Goal: Information Seeking & Learning: Learn about a topic

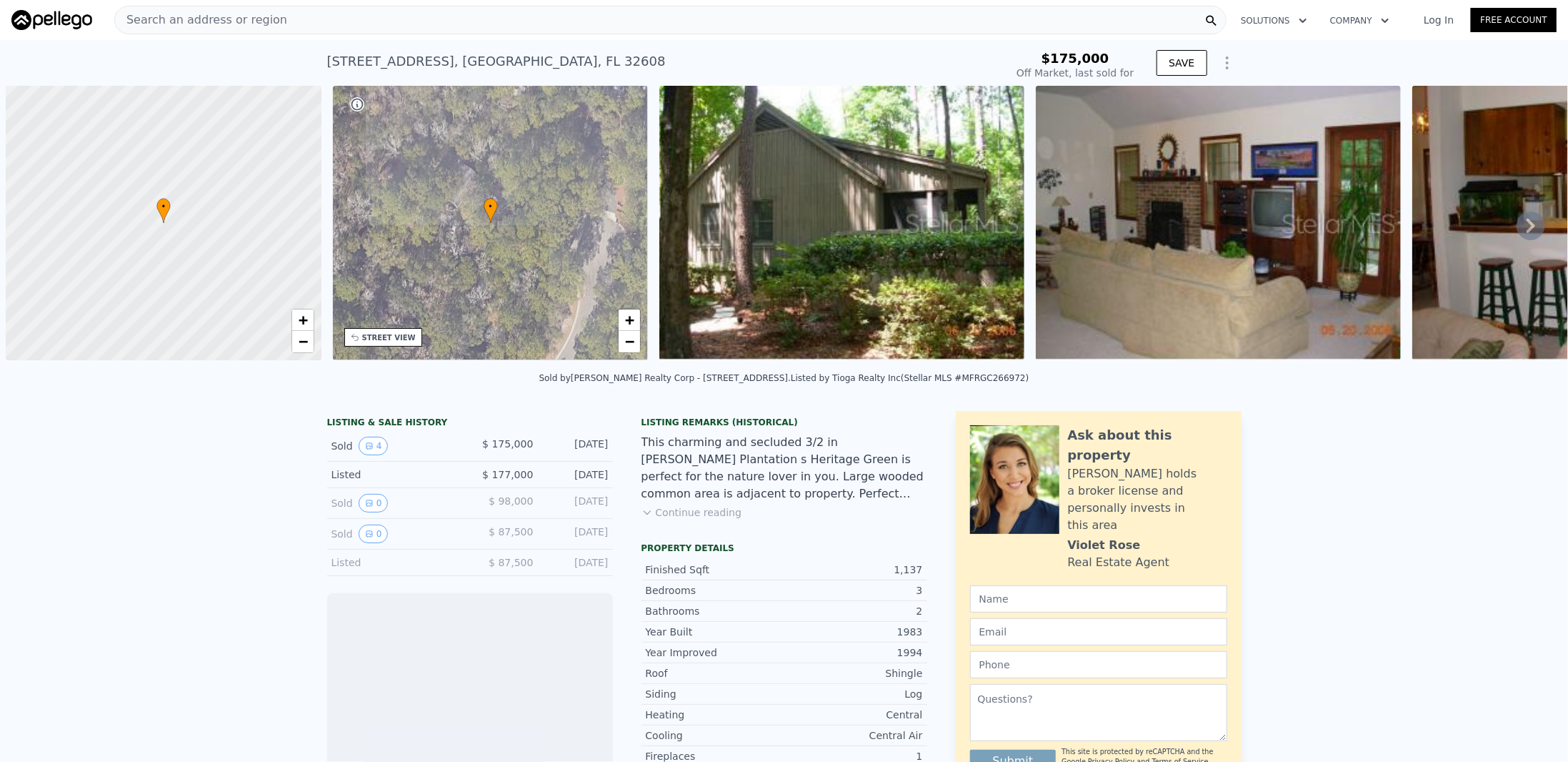
scroll to position [0, 6]
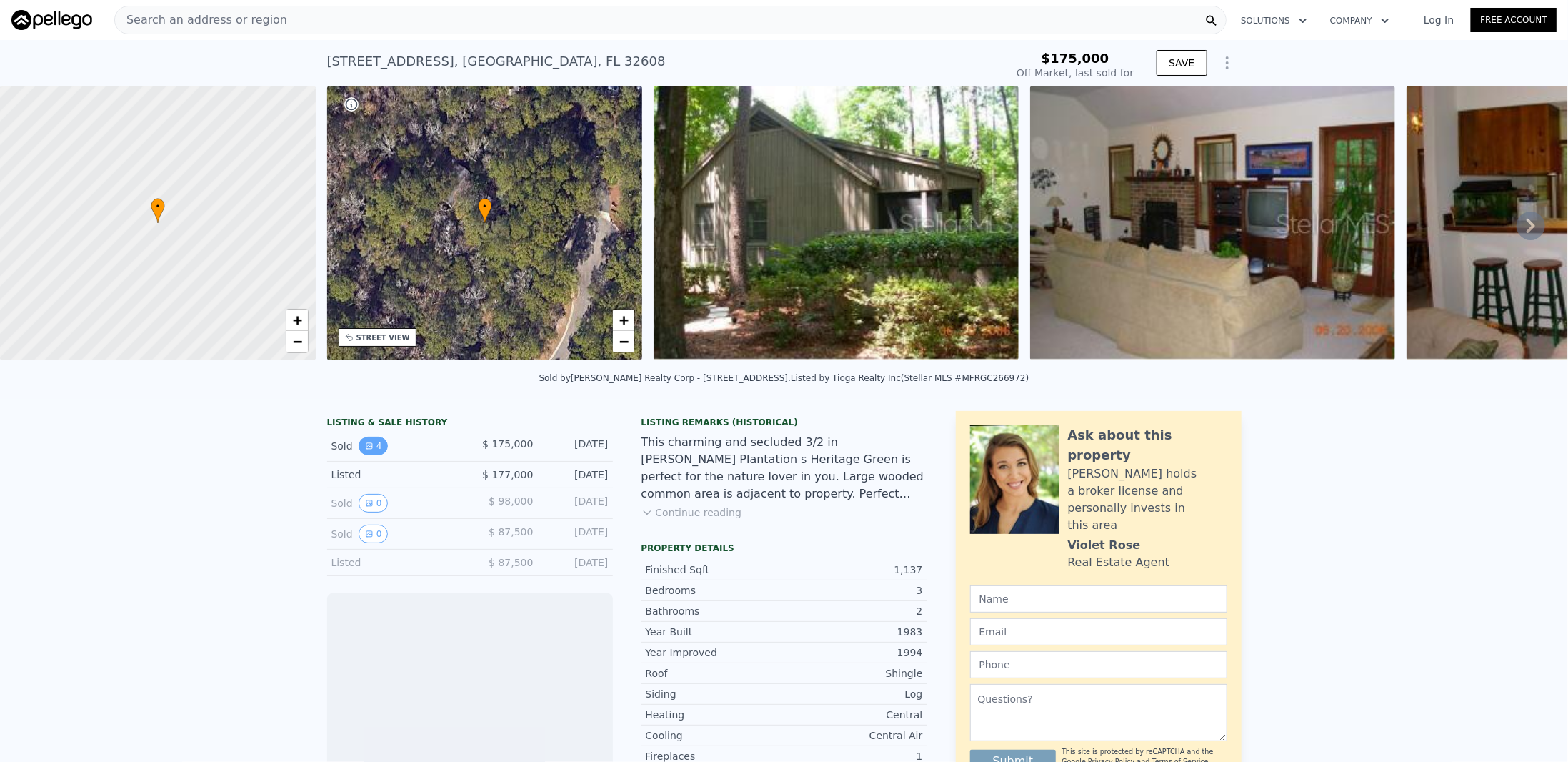
click at [367, 455] on button "4" at bounding box center [373, 445] width 30 height 18
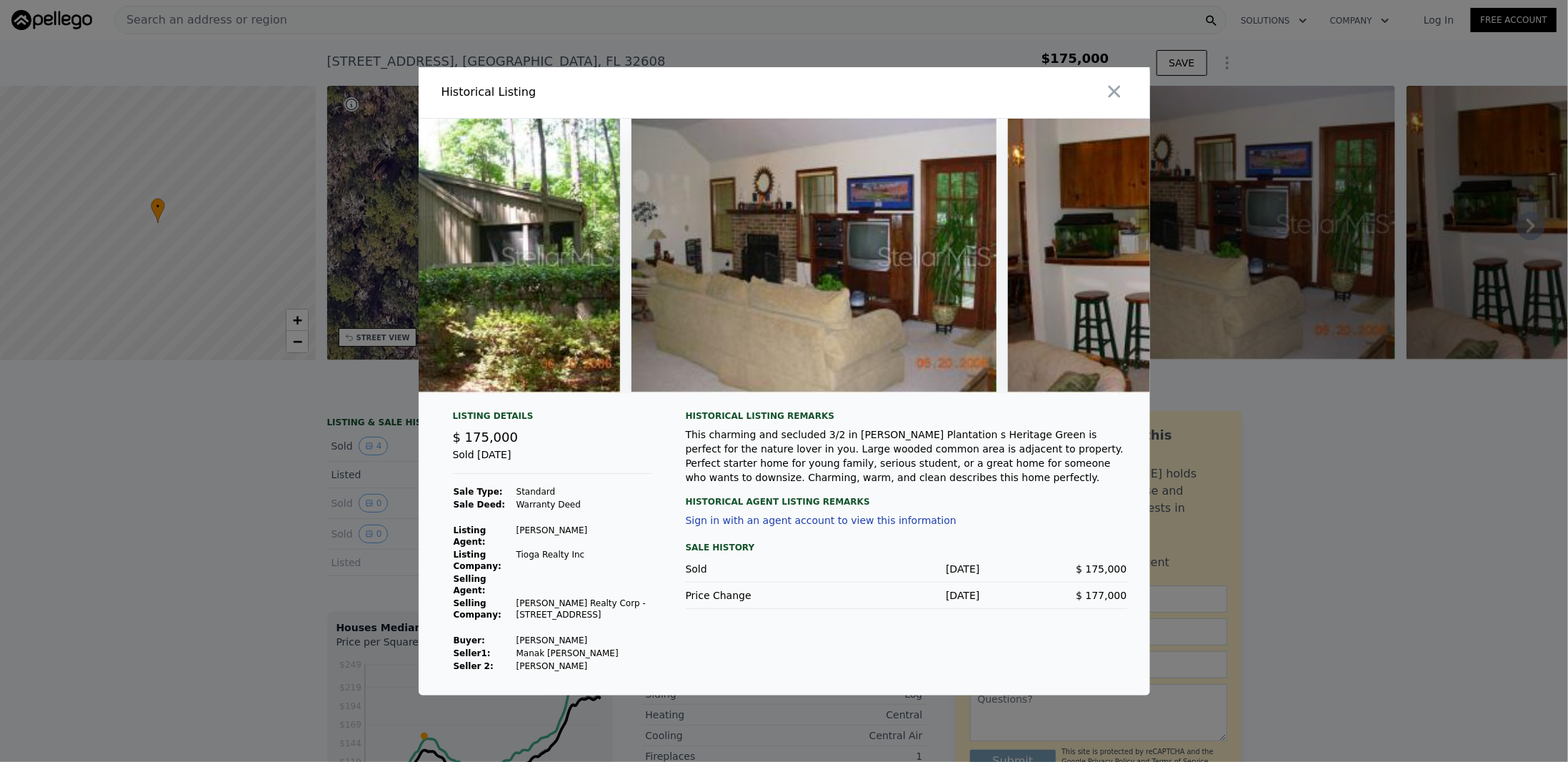
scroll to position [0, 0]
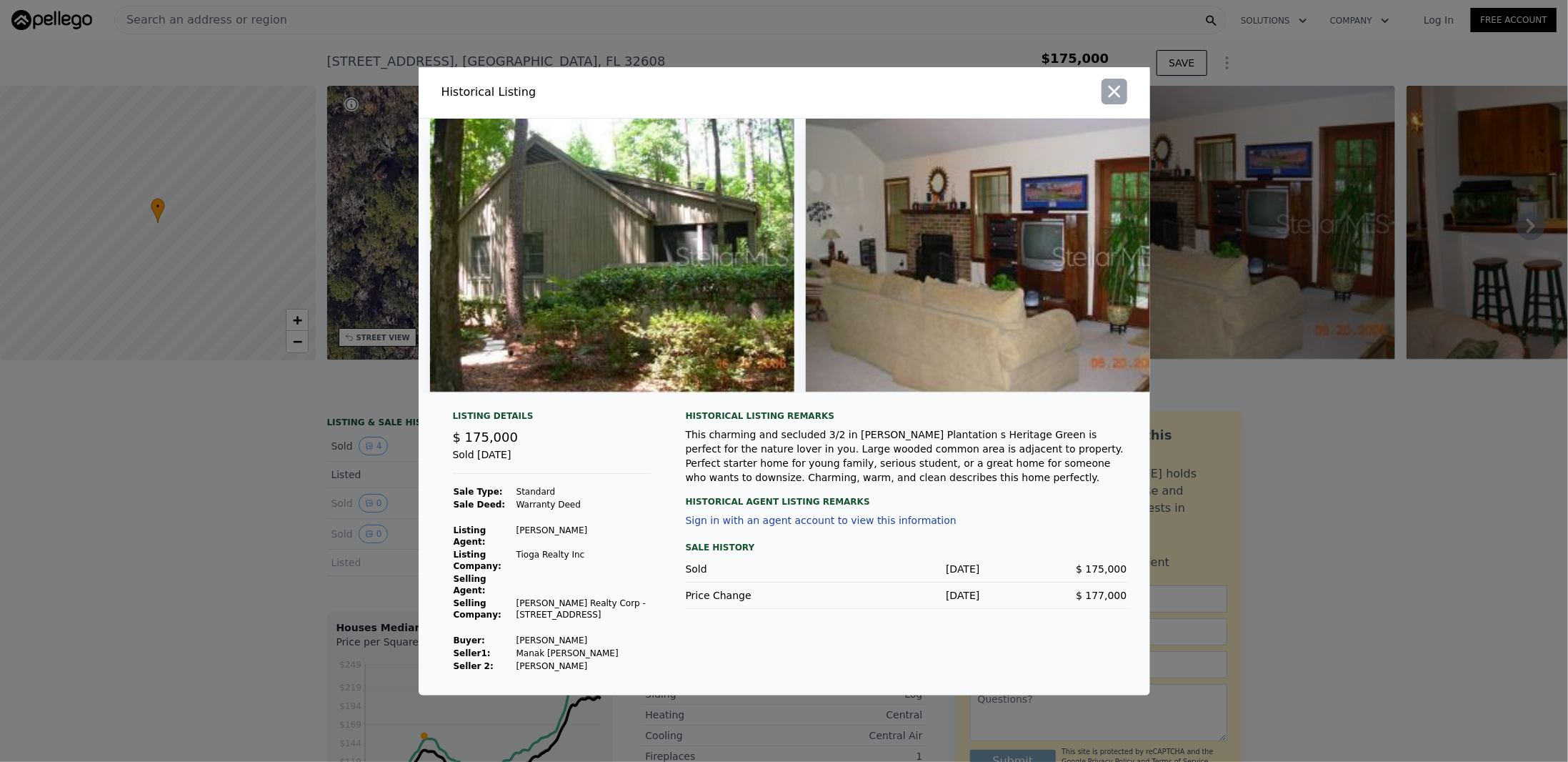
click at [1118, 98] on icon "button" at bounding box center [1114, 92] width 20 height 20
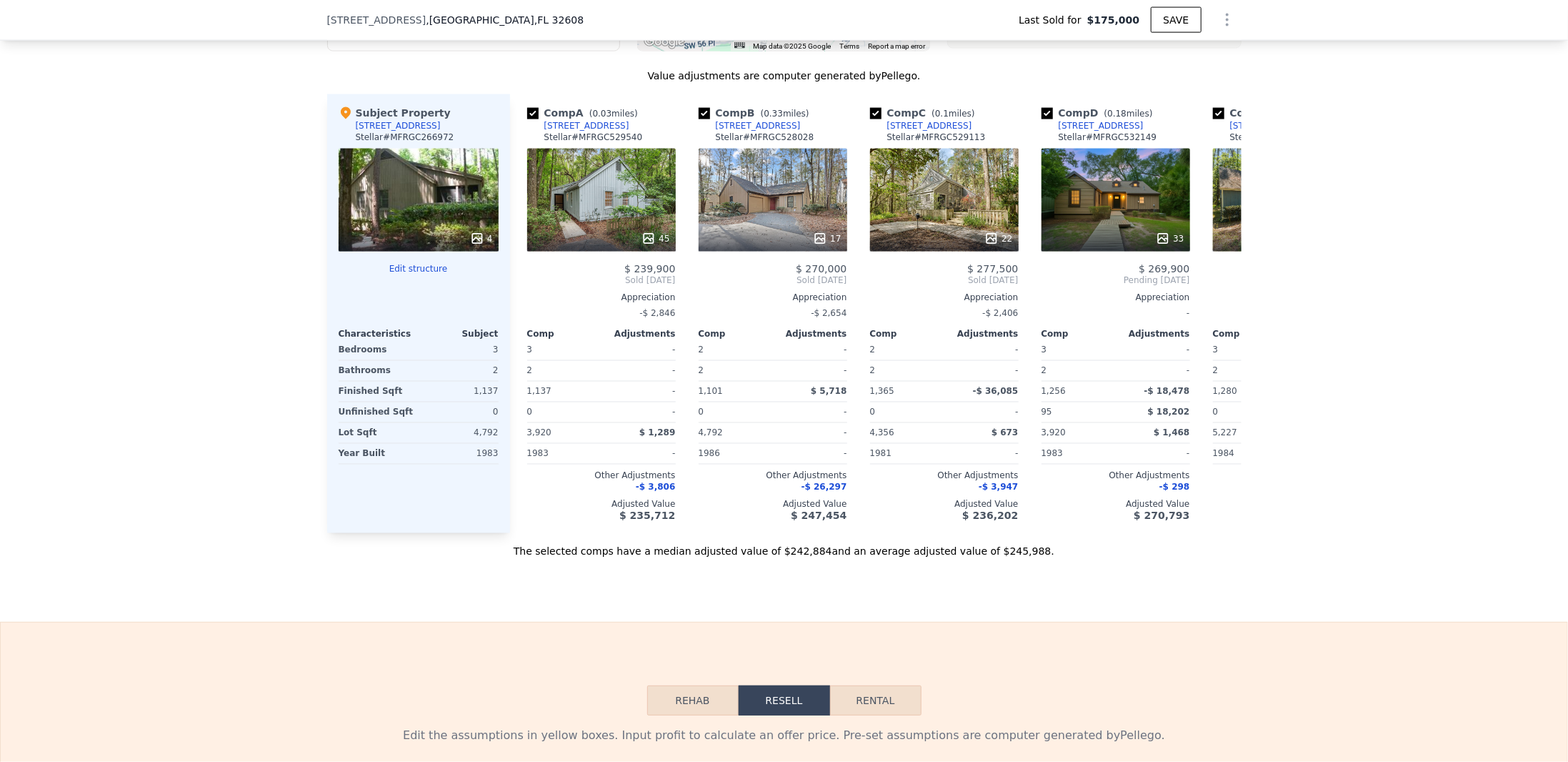
scroll to position [1495, 0]
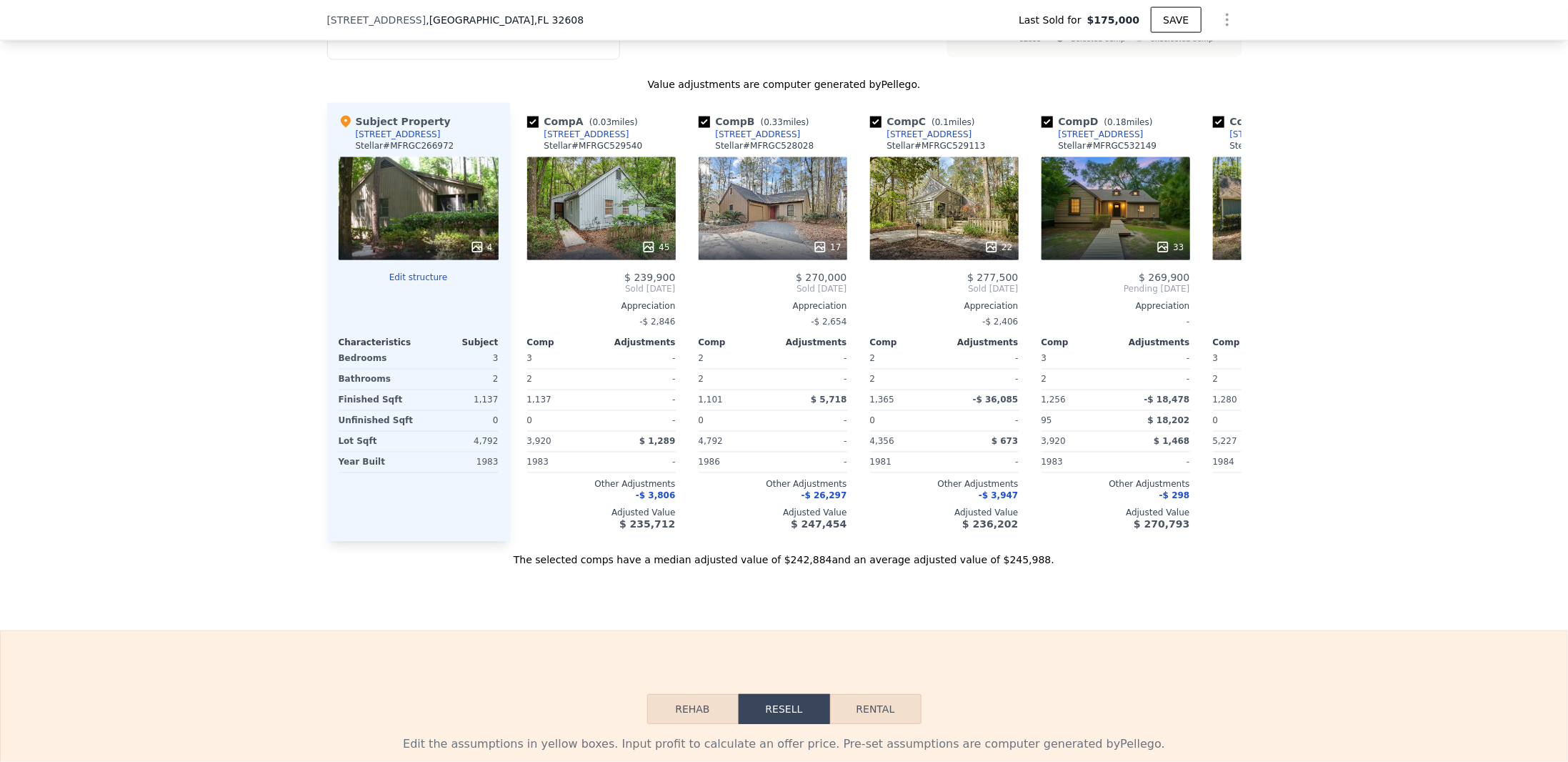
type input "$ 243,000"
type input "$ 42,133"
click at [587, 206] on div "45" at bounding box center [601, 208] width 148 height 103
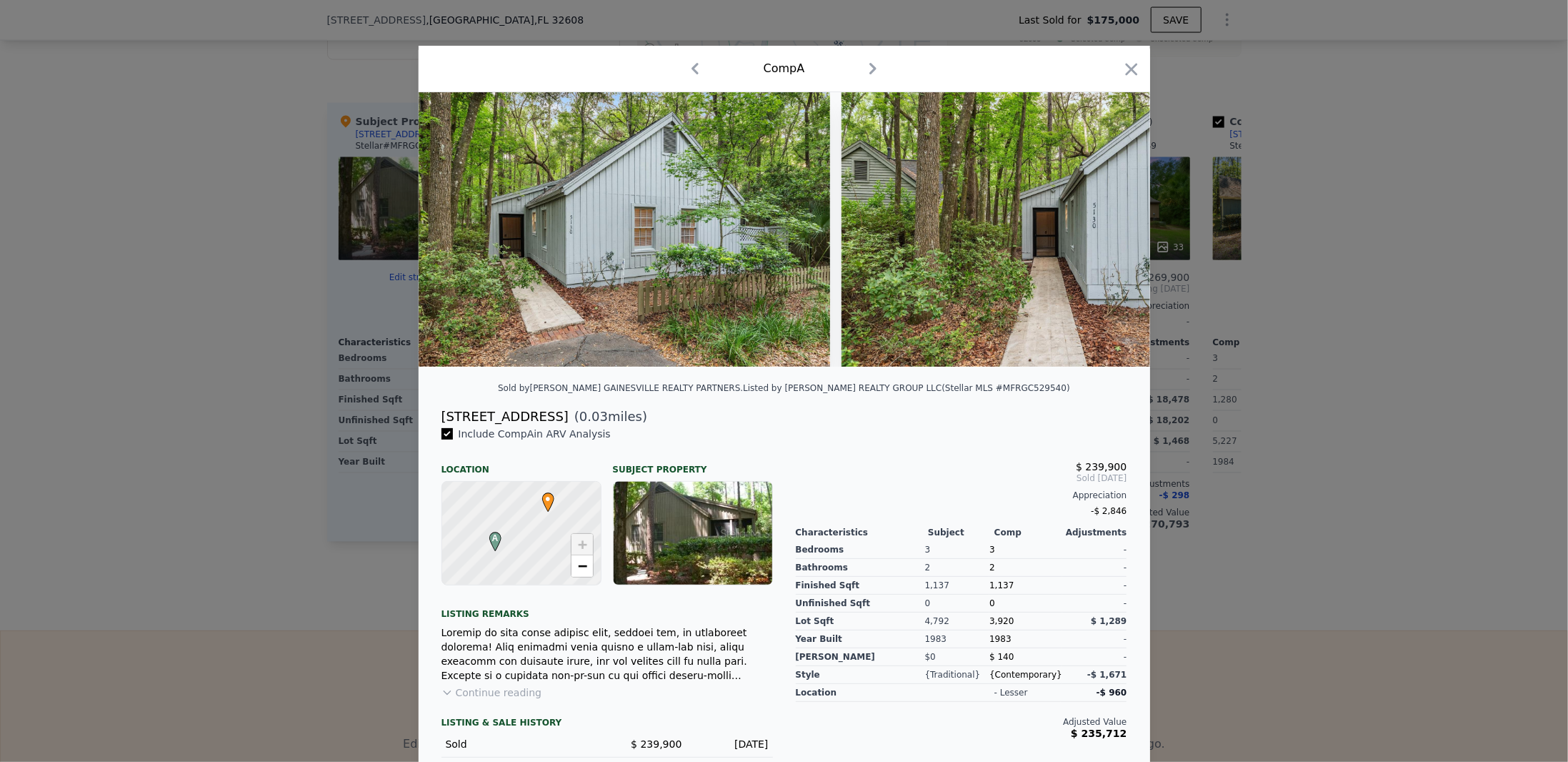
click at [465, 422] on div "[STREET_ADDRESS]" at bounding box center [505, 416] width 127 height 20
copy div "[STREET_ADDRESS]"
click at [1122, 63] on icon "button" at bounding box center [1132, 69] width 20 height 20
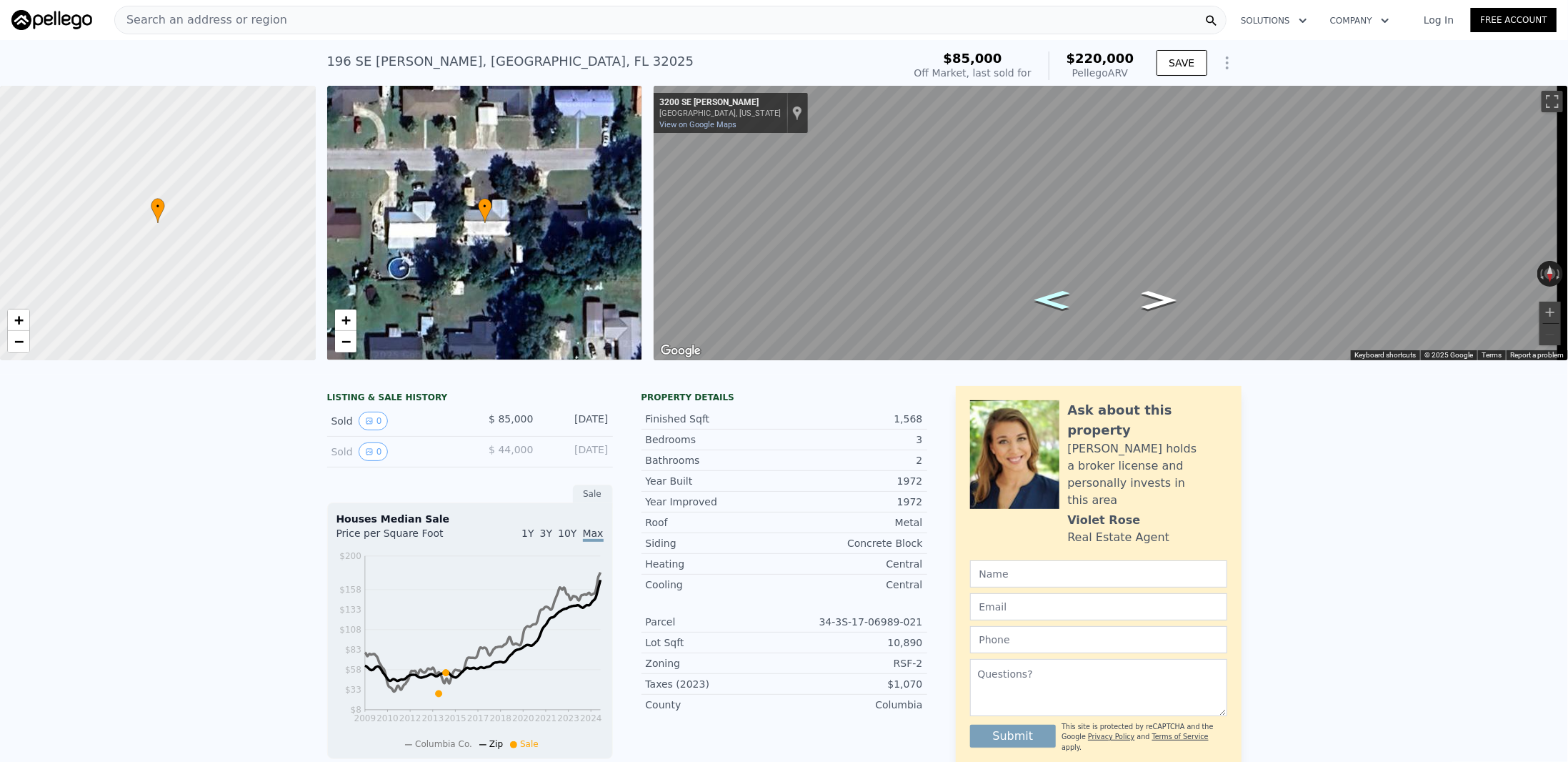
click at [1073, 301] on icon "Go East, SE Greg Pl" at bounding box center [1053, 300] width 65 height 27
click at [1163, 302] on icon "Go West, SE Greg Pl" at bounding box center [1160, 300] width 65 height 27
